Goal: Task Accomplishment & Management: Manage account settings

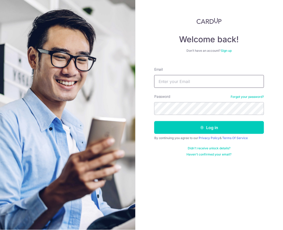
click at [193, 76] on input "Email" at bounding box center [209, 81] width 110 height 13
type input "[EMAIL_ADDRESS][DOMAIN_NAME]"
click at [154, 121] on button "Log in" at bounding box center [209, 127] width 110 height 13
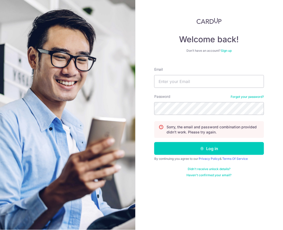
click at [201, 88] on form "Email Password Forgot your password? Sorry, the email and password combination …" at bounding box center [209, 120] width 110 height 114
click at [200, 77] on input "Email" at bounding box center [209, 81] width 110 height 13
type input "scmah88@gmail.com"
click at [154, 142] on button "Log in" at bounding box center [209, 148] width 110 height 13
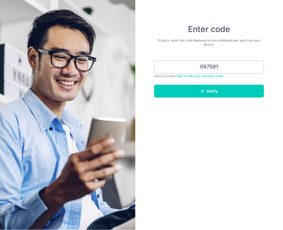
type input "097591"
click at [154, 85] on button "Verify" at bounding box center [209, 91] width 110 height 13
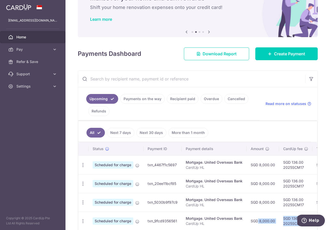
scroll to position [57, 0]
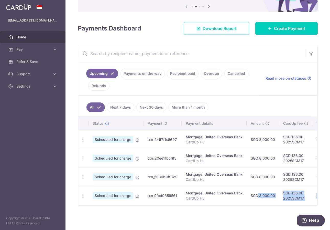
drag, startPoint x: 255, startPoint y: 228, endPoint x: 265, endPoint y: 226, distance: 10.5
click at [264, 227] on div "× Pause Schedule Pause all future payments in this series Pause just this one p…" at bounding box center [197, 115] width 264 height 230
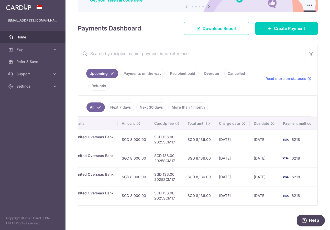
click at [268, 172] on td "[DATE]" at bounding box center [264, 176] width 29 height 19
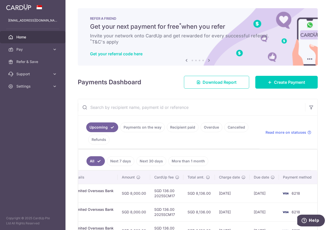
scroll to position [57, 0]
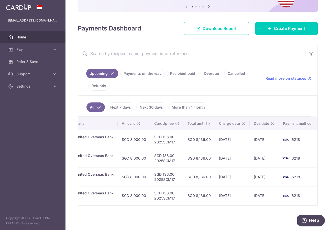
click at [35, 35] on span "Home" at bounding box center [33, 37] width 34 height 5
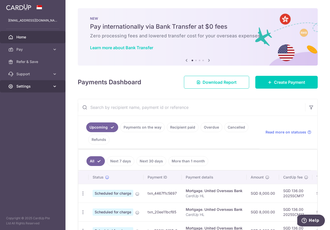
click at [55, 85] on icon at bounding box center [54, 86] width 5 height 5
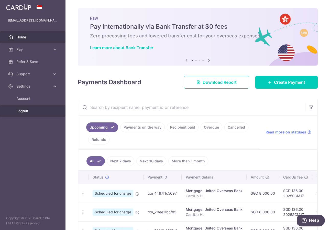
click at [26, 111] on span "Logout" at bounding box center [33, 110] width 34 height 5
